Goal: Transaction & Acquisition: Purchase product/service

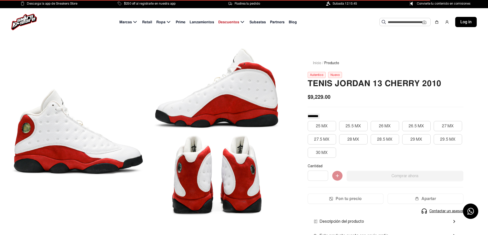
drag, startPoint x: 174, startPoint y: 125, endPoint x: 88, endPoint y: 145, distance: 88.0
click at [104, 147] on div at bounding box center [147, 135] width 271 height 174
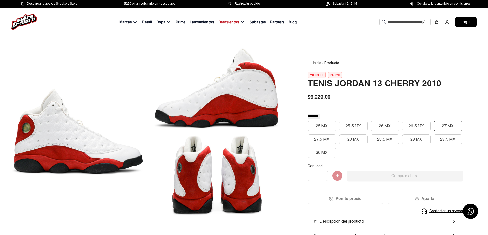
click at [454, 123] on button "27 MX" at bounding box center [448, 126] width 28 height 10
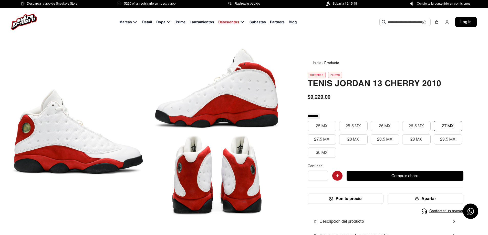
drag, startPoint x: 243, startPoint y: 156, endPoint x: 213, endPoint y: 162, distance: 29.9
click at [213, 162] on div at bounding box center [217, 175] width 132 height 81
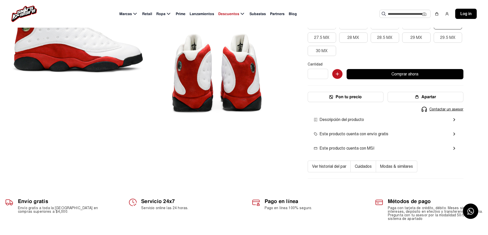
scroll to position [102, 0]
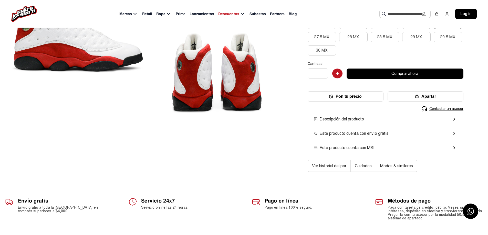
click at [341, 98] on button "Pon tu precio" at bounding box center [346, 96] width 76 height 10
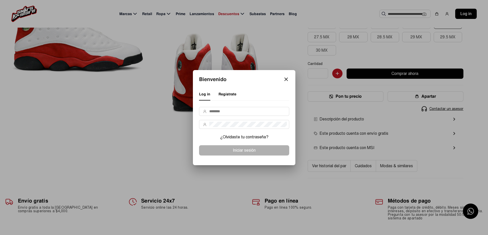
scroll to position [0, 0]
click at [284, 79] on mat-icon "close" at bounding box center [286, 79] width 6 height 6
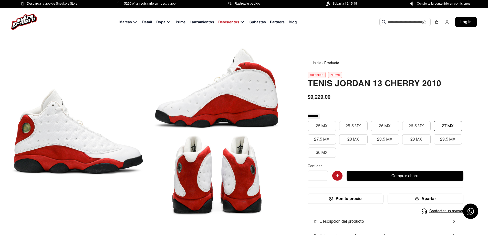
click at [429, 174] on button "Comprar ahora" at bounding box center [405, 176] width 117 height 10
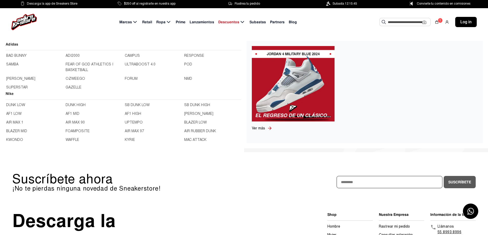
click at [124, 20] on span "Marcas" at bounding box center [125, 21] width 13 height 5
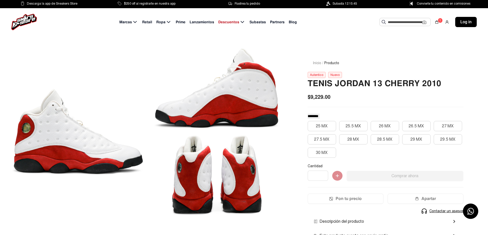
drag, startPoint x: 91, startPoint y: 141, endPoint x: 83, endPoint y: 150, distance: 12.2
click at [78, 158] on div at bounding box center [78, 132] width 132 height 168
click at [197, 108] on div at bounding box center [217, 88] width 132 height 81
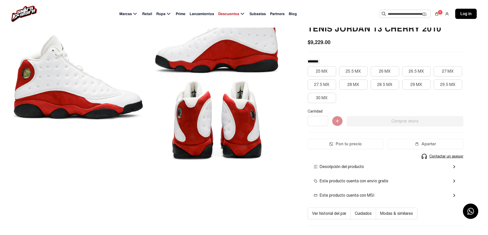
scroll to position [26, 0]
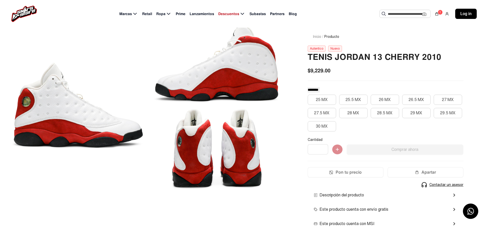
drag, startPoint x: 222, startPoint y: 145, endPoint x: 211, endPoint y: 151, distance: 12.4
click at [211, 151] on div at bounding box center [217, 149] width 132 height 81
drag, startPoint x: 276, startPoint y: 130, endPoint x: 268, endPoint y: 155, distance: 26.9
click at [268, 155] on div at bounding box center [217, 149] width 132 height 81
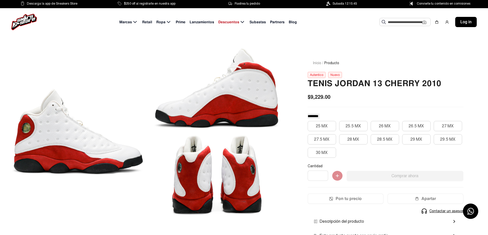
drag, startPoint x: 122, startPoint y: 122, endPoint x: 189, endPoint y: 128, distance: 67.6
click at [189, 128] on div at bounding box center [147, 135] width 271 height 174
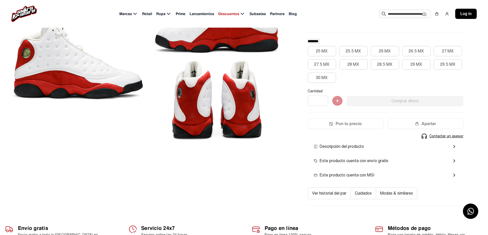
scroll to position [77, 0]
